Goal: Communication & Community: Answer question/provide support

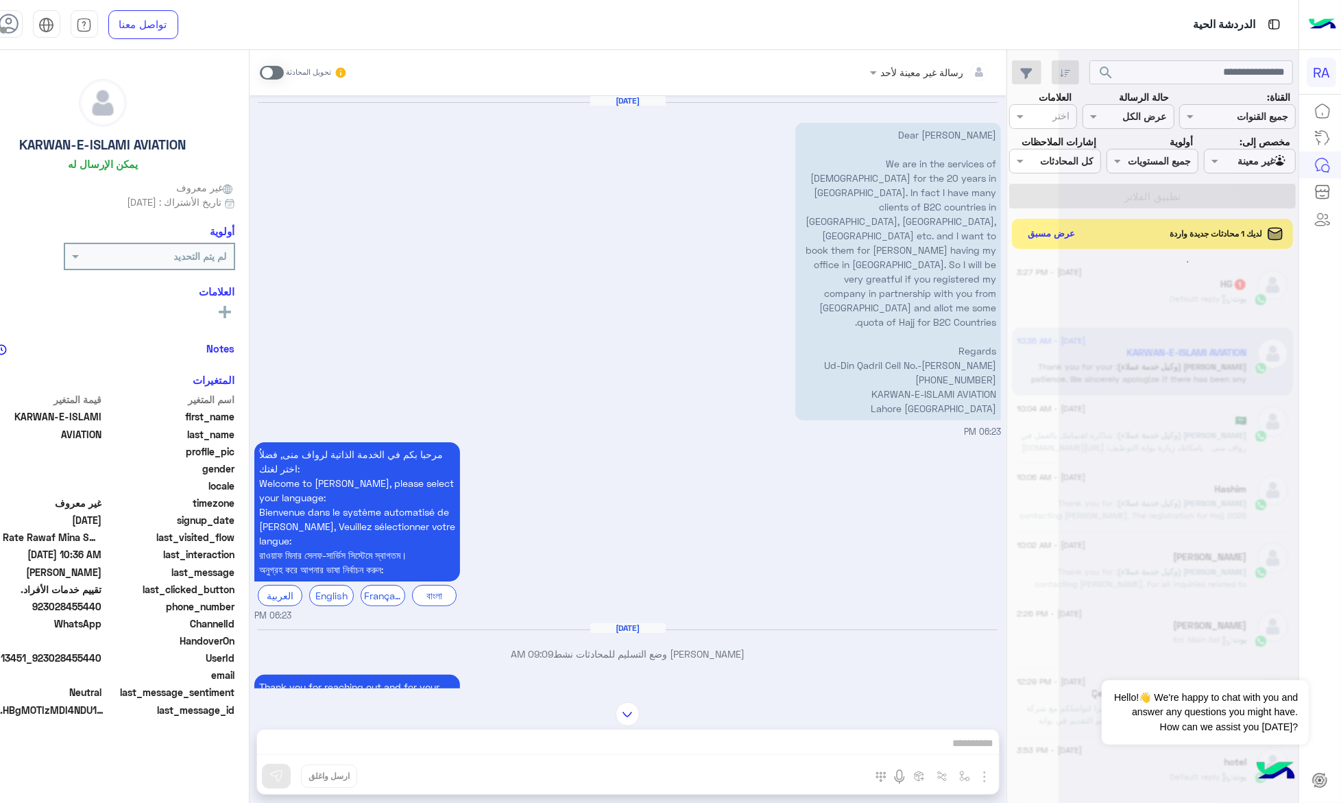
scroll to position [2384, 0]
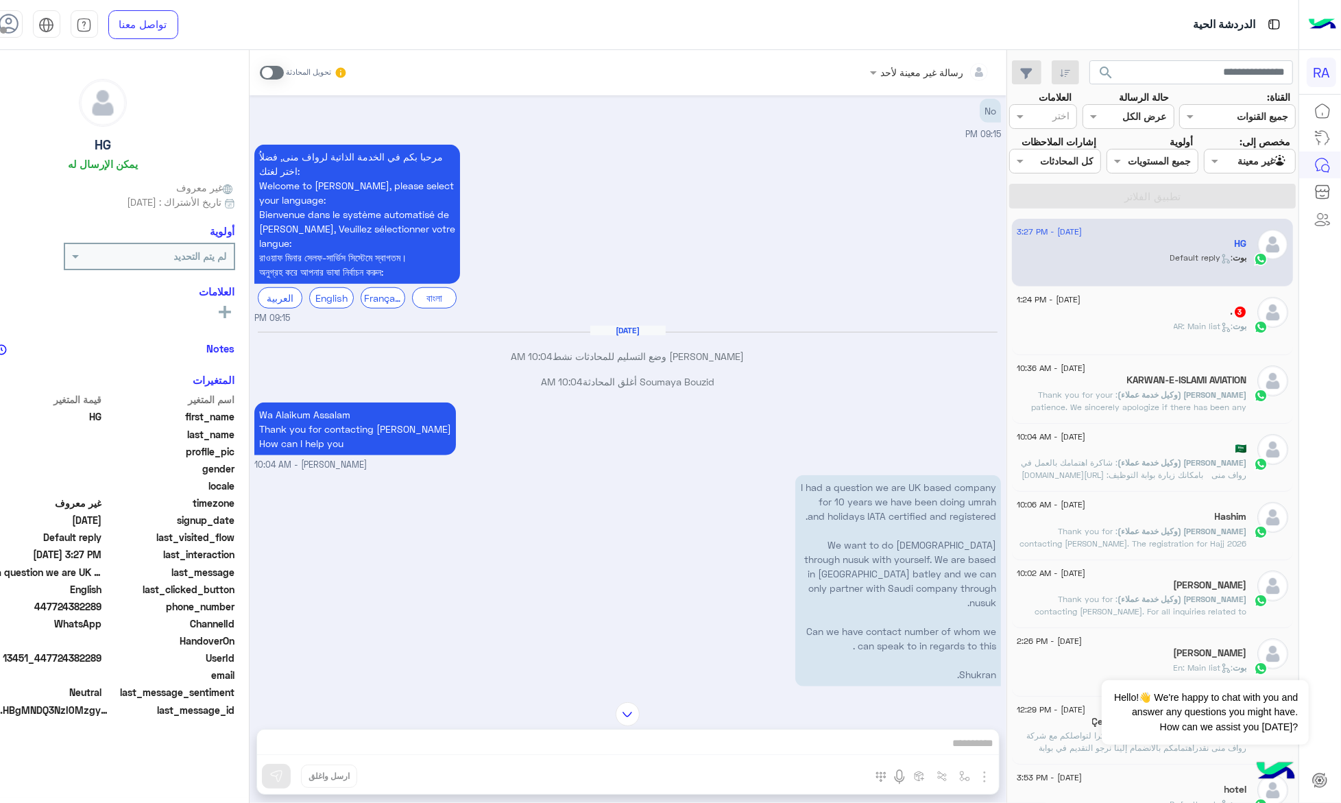
scroll to position [1287, 0]
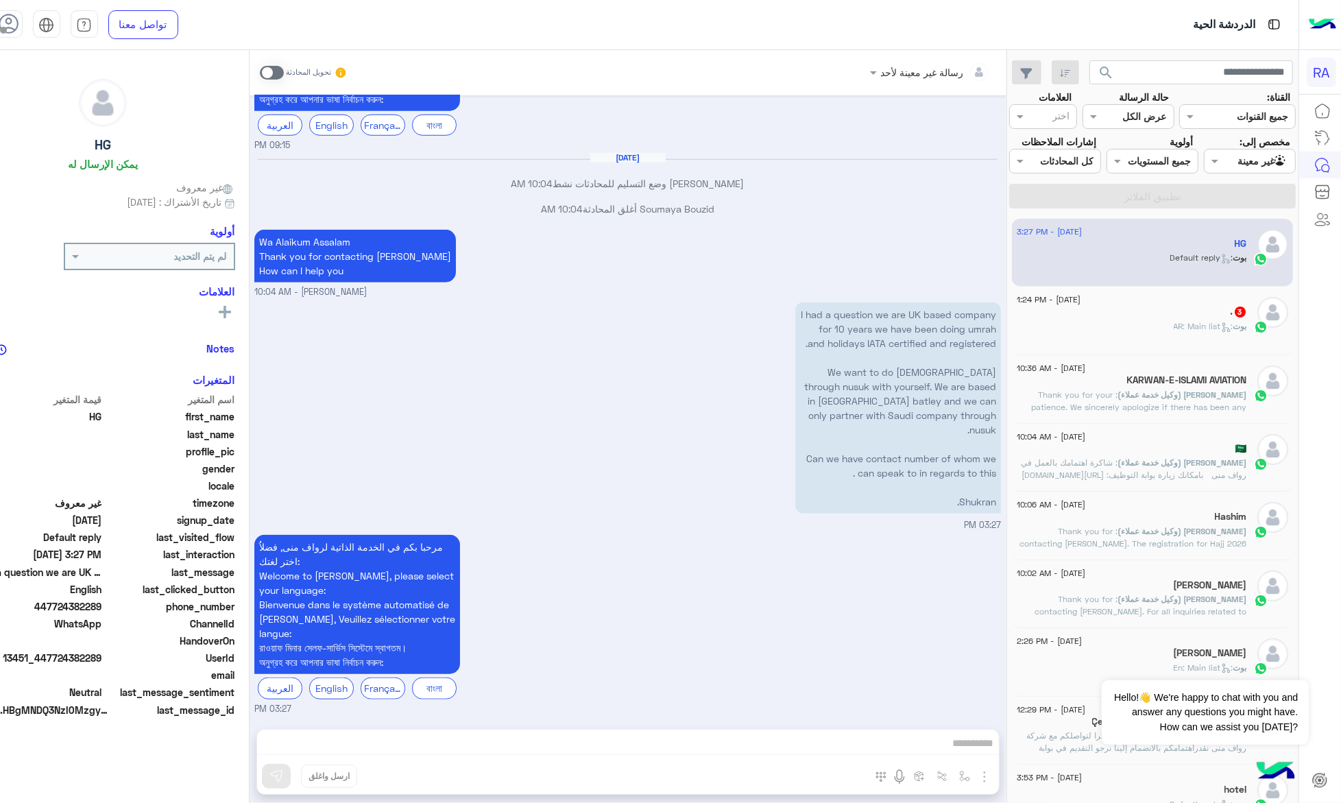
click at [284, 74] on span at bounding box center [272, 73] width 24 height 14
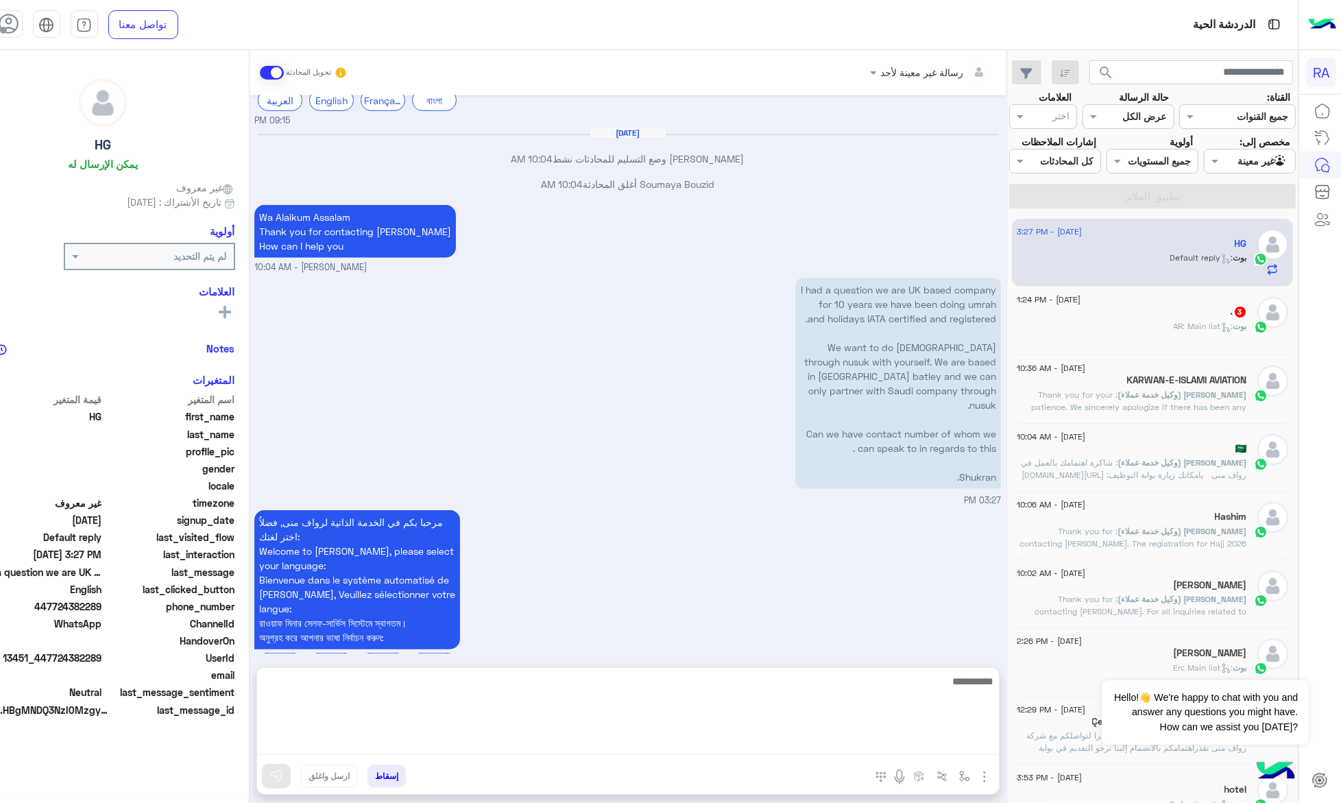
click at [406, 735] on textarea at bounding box center [628, 714] width 742 height 82
type textarea "*"
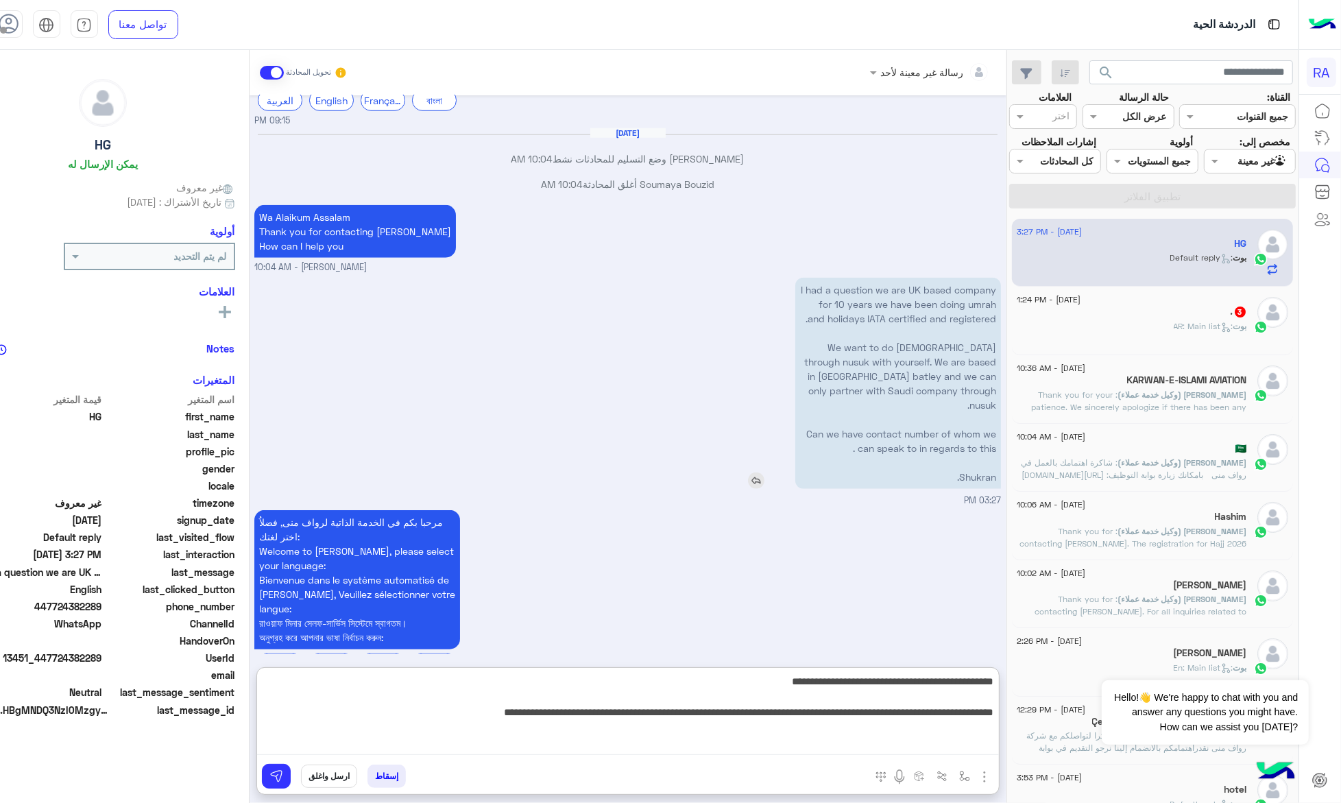
type textarea "**********"
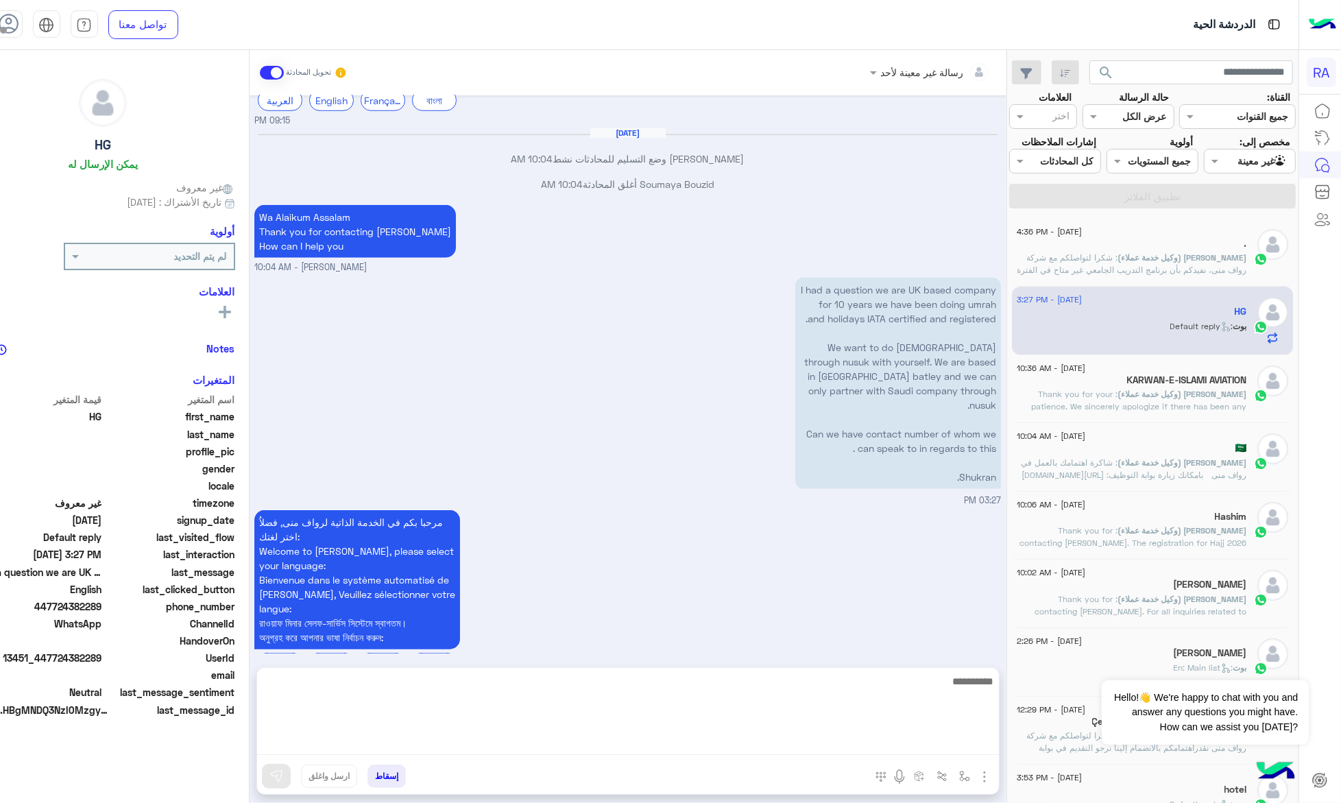
click at [677, 748] on textarea at bounding box center [628, 714] width 742 height 82
paste textarea "**********"
type textarea "**********"
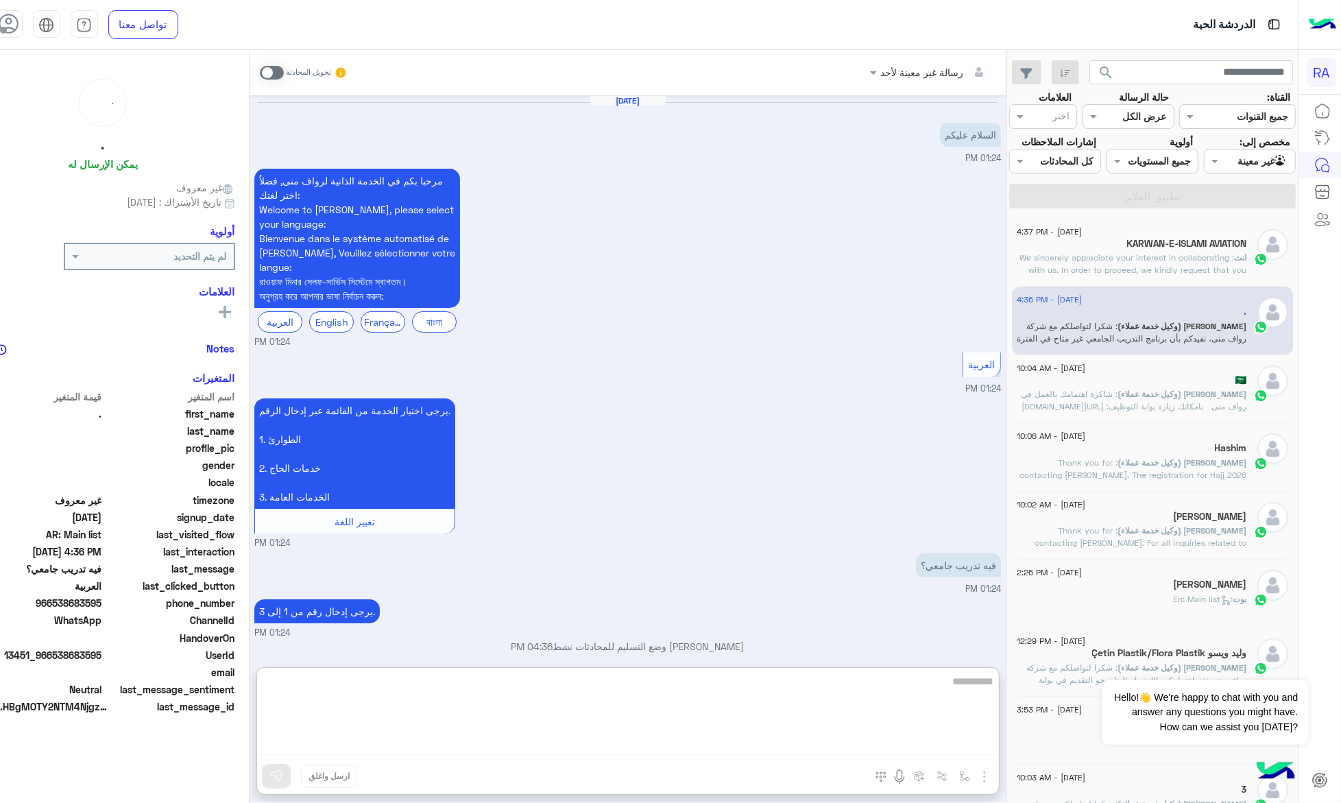
scroll to position [137, 0]
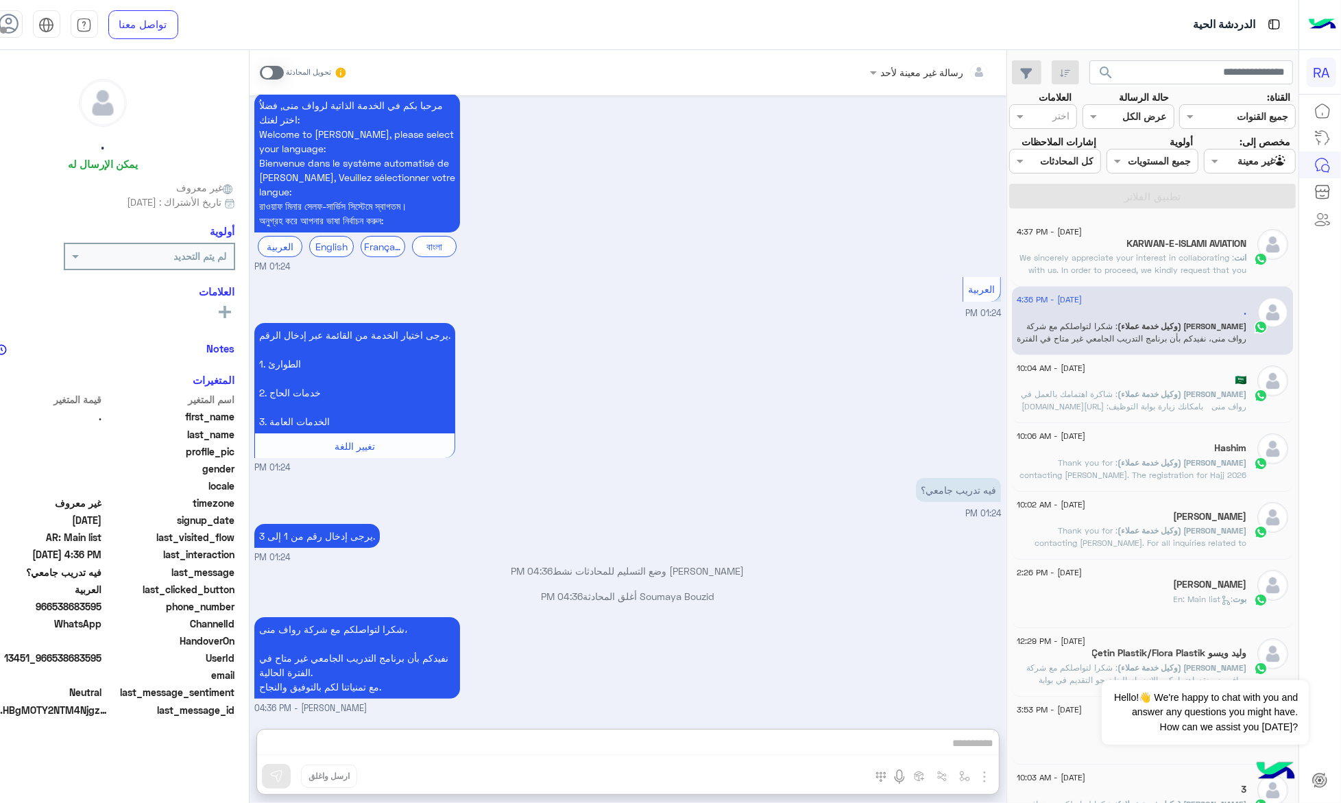
click at [1272, 154] on input "text" at bounding box center [1266, 161] width 45 height 14
click at [1238, 215] on b "غير معينة" at bounding box center [1256, 214] width 37 height 12
click at [1241, 170] on div "Agent Filter غير معينة" at bounding box center [1250, 161] width 92 height 25
click at [1244, 233] on div "الوارد لديك" at bounding box center [1253, 241] width 85 height 27
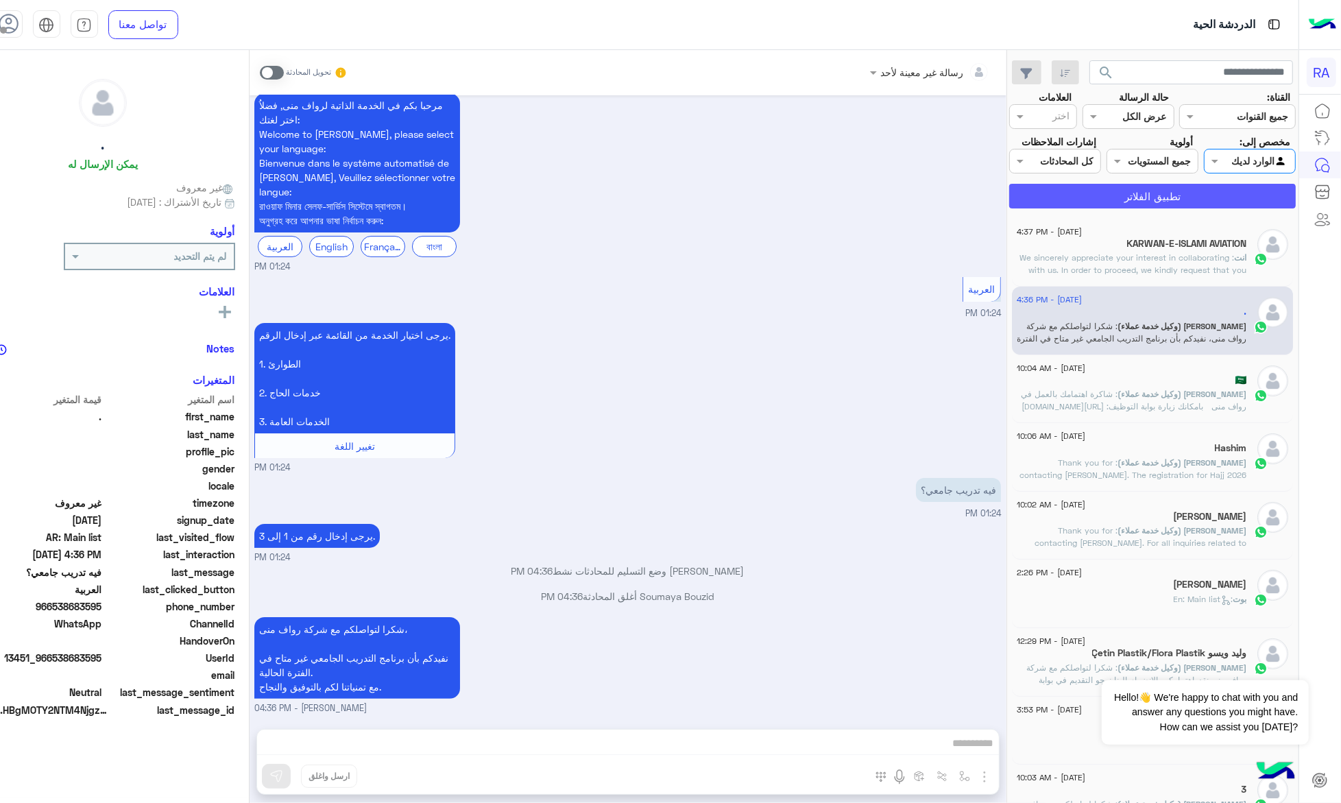
click at [1246, 204] on button "تطبيق الفلاتر" at bounding box center [1152, 196] width 287 height 25
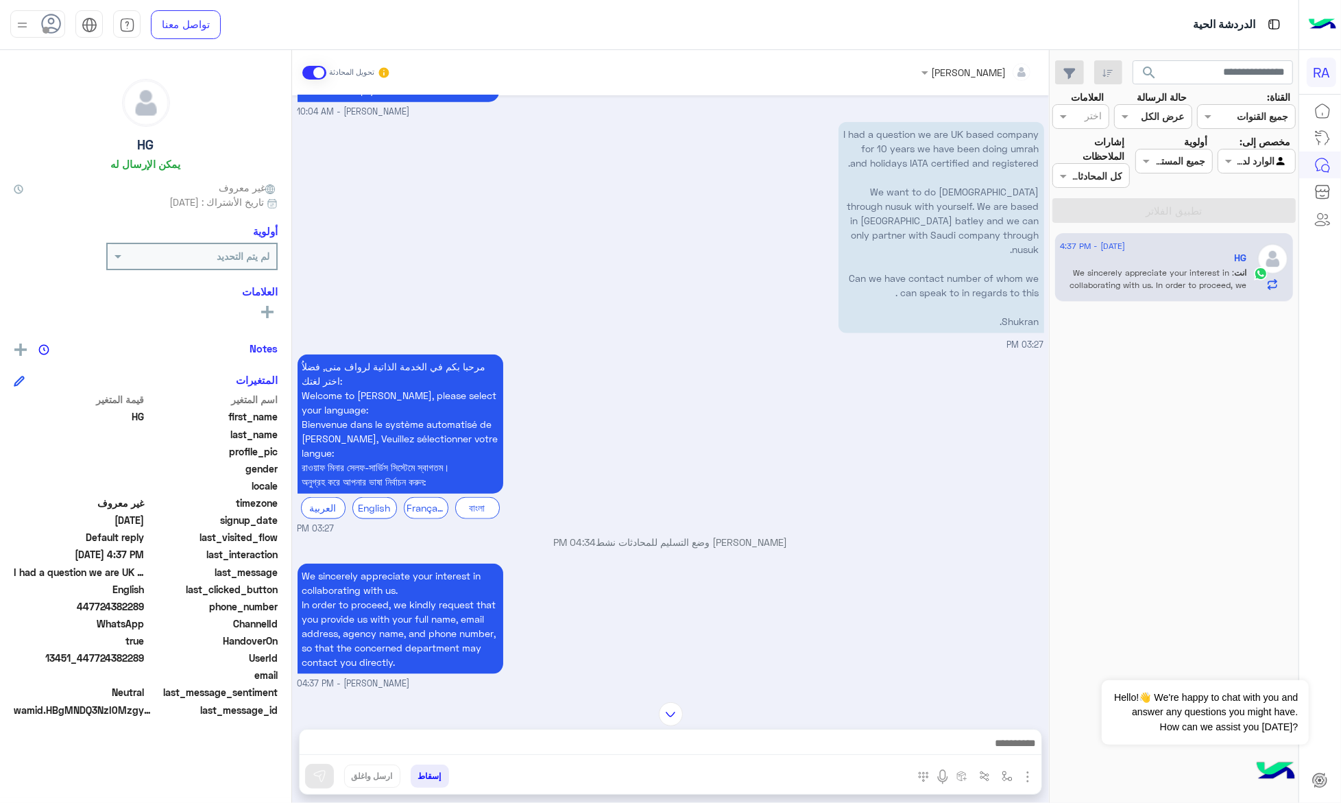
scroll to position [1124, 0]
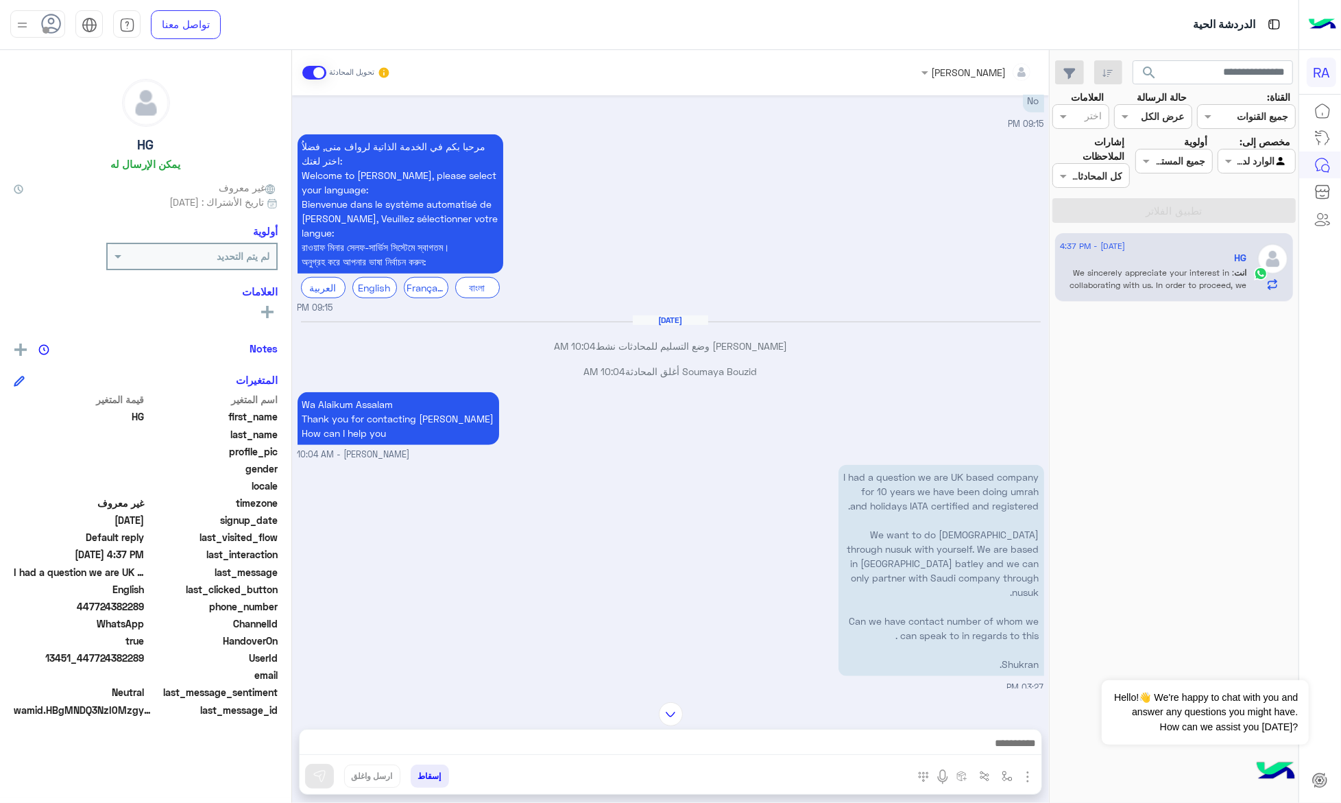
click at [305, 70] on span at bounding box center [314, 73] width 24 height 14
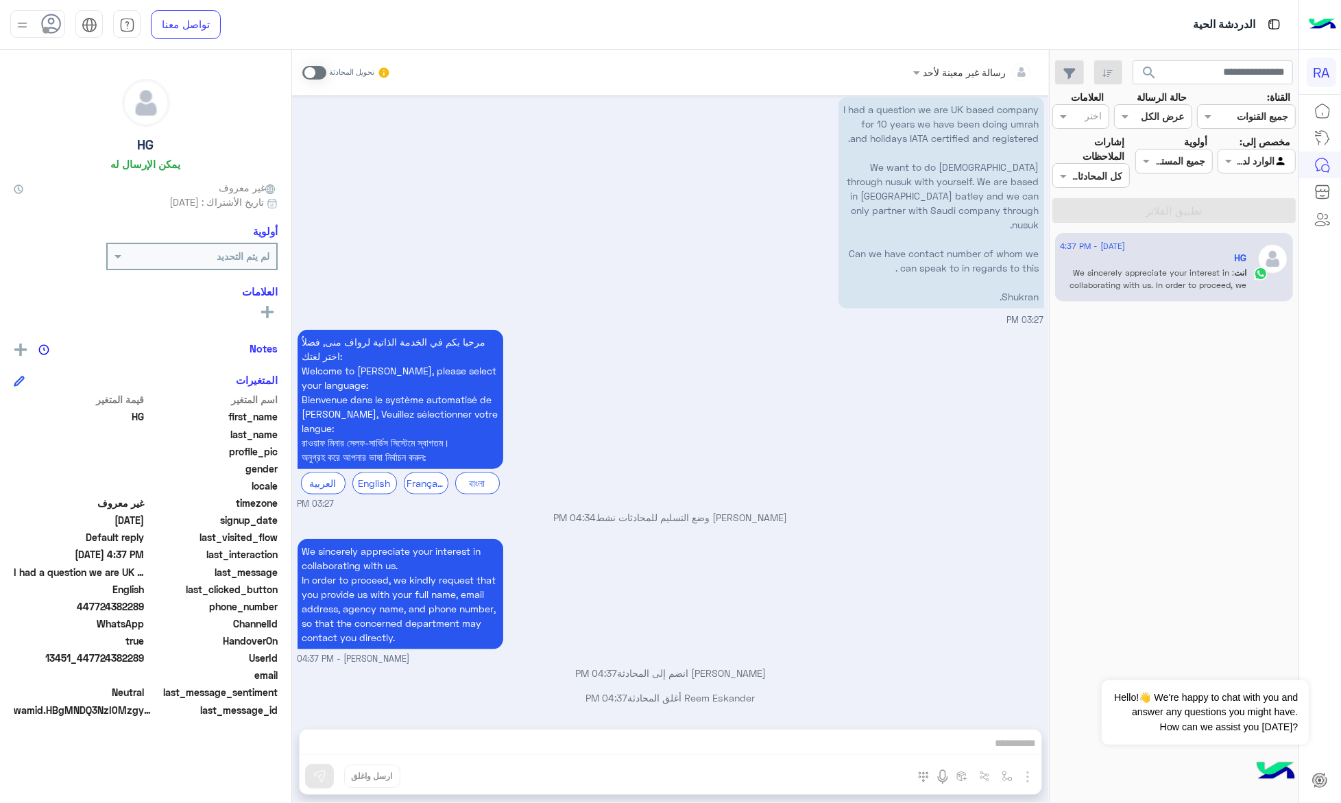
click at [1269, 172] on div "Agent Filter الوارد لديك" at bounding box center [1256, 161] width 77 height 25
click at [1253, 219] on b "غير معينة" at bounding box center [1256, 214] width 37 height 12
click at [1251, 204] on button "تطبيق الفلاتر" at bounding box center [1173, 210] width 243 height 25
